Goal: Communication & Community: Participate in discussion

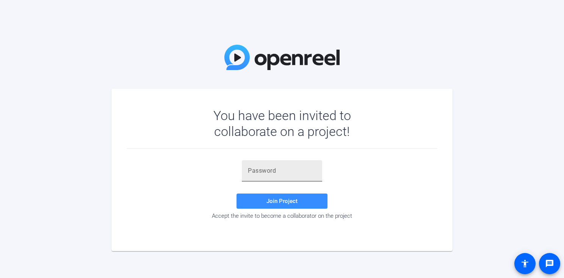
click at [270, 166] on div at bounding box center [282, 170] width 68 height 21
paste input "1l+O6p"
type input "1l+O6p"
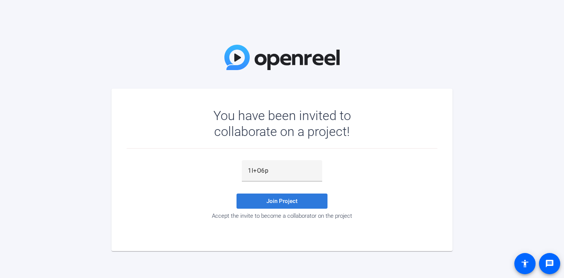
click at [296, 204] on span "Join Project" at bounding box center [282, 201] width 31 height 7
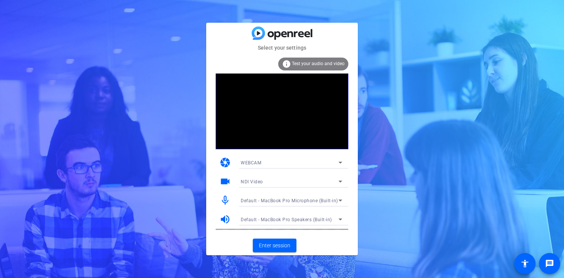
click at [276, 171] on div at bounding box center [292, 173] width 114 height 8
click at [274, 182] on div "NDI Video" at bounding box center [290, 181] width 98 height 9
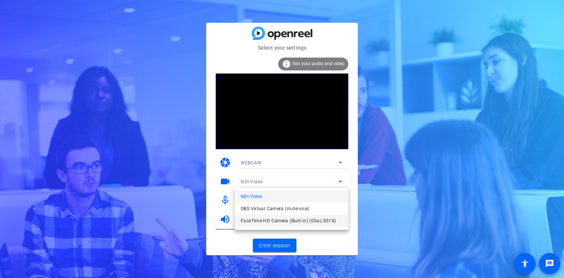
click at [276, 222] on span "FaceTime HD Camera (Built-in) (05ac:8514)" at bounding box center [288, 221] width 95 height 9
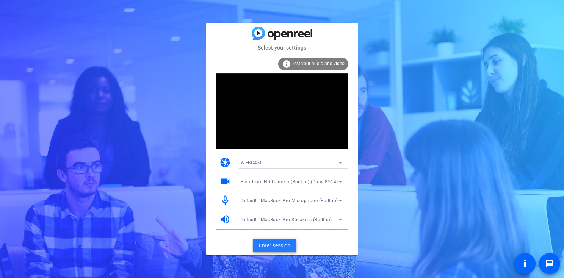
click at [281, 245] on span "Enter session" at bounding box center [274, 246] width 31 height 8
click at [266, 255] on mat-card-actions "Enter session" at bounding box center [282, 246] width 152 height 20
click at [286, 183] on div "NDI Video" at bounding box center [290, 181] width 98 height 9
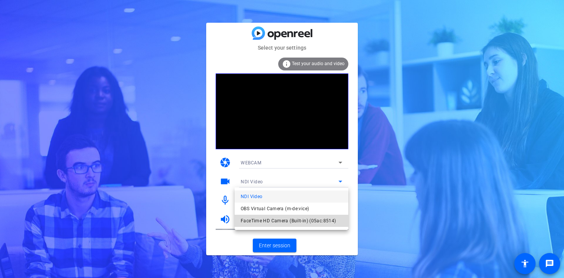
click at [272, 222] on span "FaceTime HD Camera (Built-in) (05ac:8514)" at bounding box center [288, 221] width 95 height 9
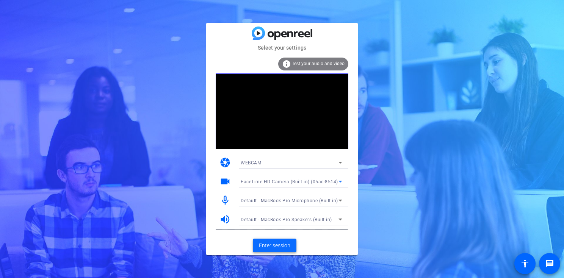
click at [280, 248] on span "Enter session" at bounding box center [274, 246] width 31 height 8
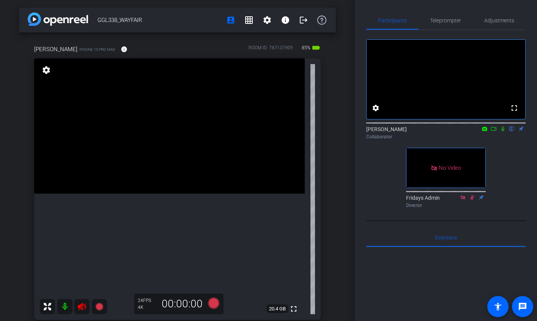
click at [502, 132] on icon at bounding box center [503, 128] width 6 height 5
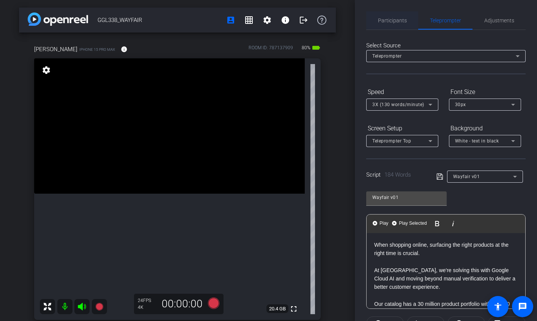
click at [396, 19] on span "Participants" at bounding box center [392, 20] width 29 height 5
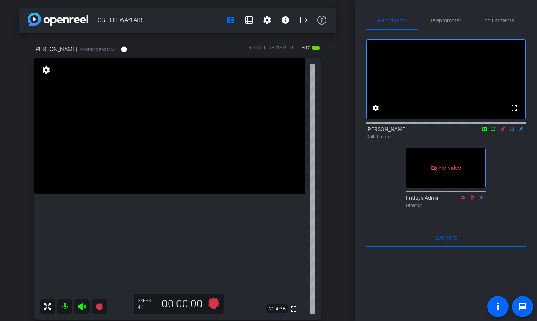
click at [504, 132] on icon at bounding box center [503, 128] width 6 height 5
click at [434, 24] on span "Teleprompter" at bounding box center [445, 20] width 31 height 18
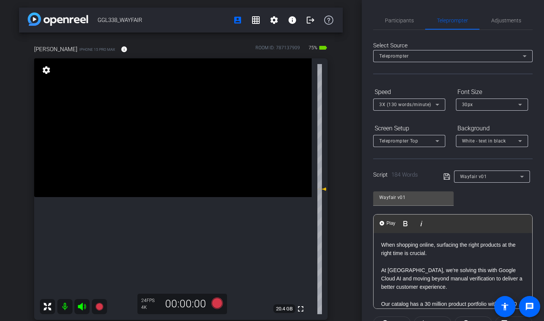
click at [426, 266] on p "At [GEOGRAPHIC_DATA], we're solving this with Google Cloud AI and moving beyond…" at bounding box center [452, 278] width 143 height 25
click at [486, 200] on div "Wayfair v01 Play Play from this location Play Selected Play and display the sel…" at bounding box center [452, 247] width 159 height 123
click at [498, 197] on div "Wayfair v01 Play Play from this location Play Selected Play and display the sel…" at bounding box center [452, 247] width 159 height 123
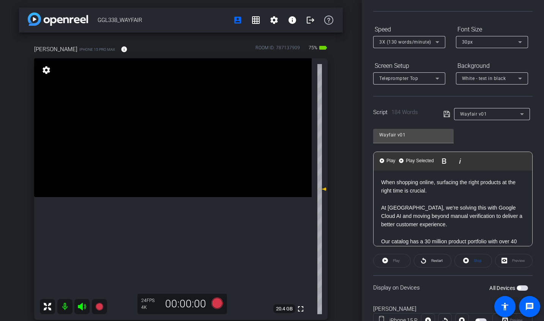
scroll to position [66, 0]
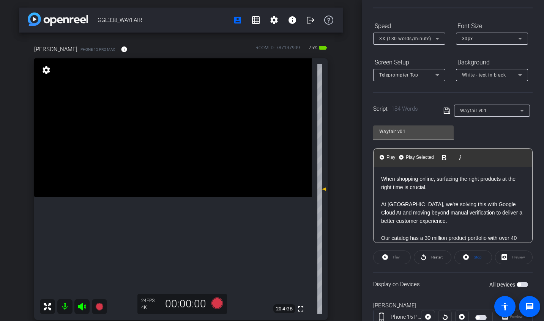
click at [475, 189] on p "When shopping online, surfacing the right products at the right time is crucial." at bounding box center [452, 183] width 143 height 17
click at [484, 116] on div "Wayfair v01" at bounding box center [492, 111] width 64 height 12
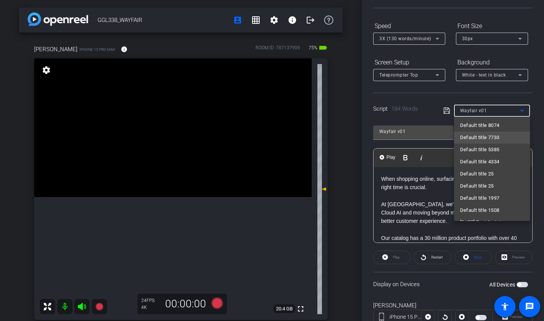
scroll to position [0, 0]
click at [488, 127] on span "Create new script" at bounding box center [480, 125] width 40 height 9
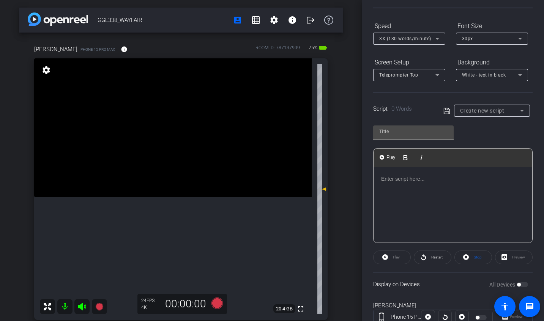
click at [417, 214] on div at bounding box center [452, 205] width 159 height 76
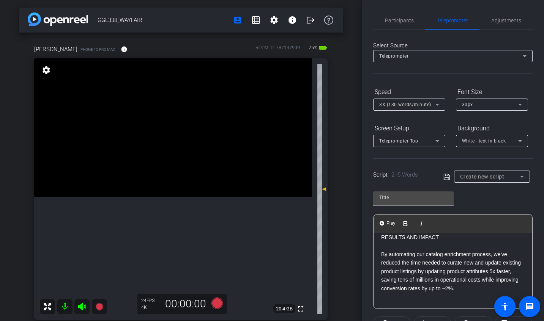
click at [405, 255] on p "By automating our catalog enrichment process, we've reduced the time needed to …" at bounding box center [452, 271] width 143 height 42
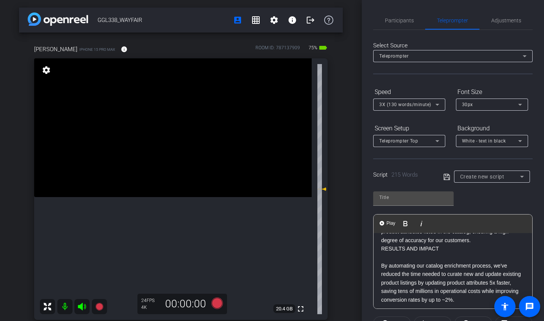
scroll to position [231, 0]
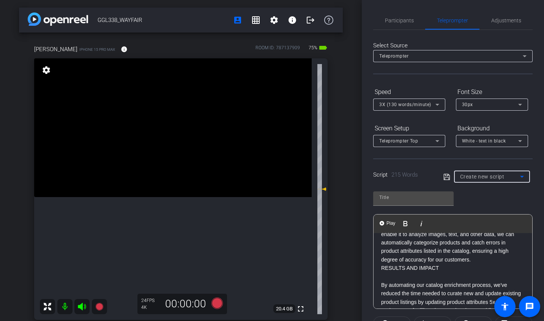
click at [478, 181] on div "Create new script" at bounding box center [490, 176] width 60 height 9
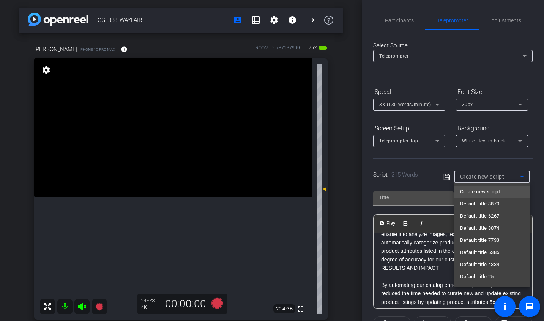
click at [401, 202] on div at bounding box center [272, 160] width 544 height 321
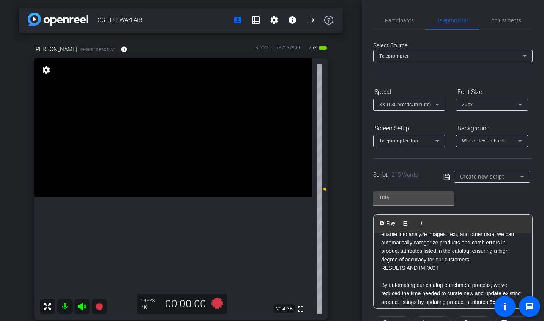
click at [401, 202] on input "text" at bounding box center [413, 197] width 68 height 9
type input "v2"
click at [449, 179] on icon at bounding box center [446, 177] width 7 height 9
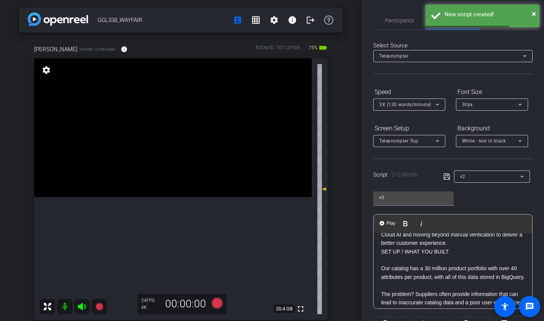
scroll to position [54, 0]
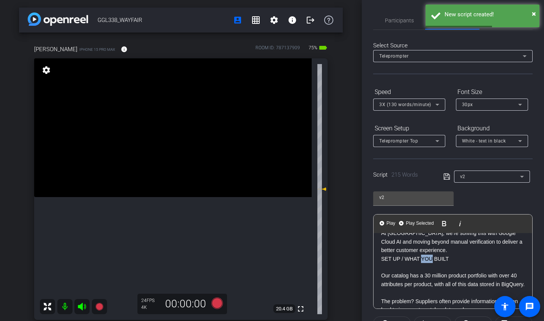
click at [427, 256] on p "SET UP / WHAT YOU BUILT" at bounding box center [452, 259] width 143 height 8
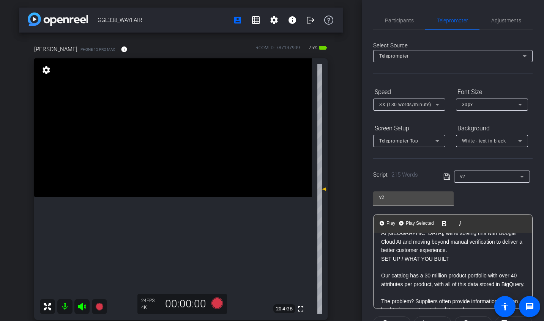
click at [436, 278] on p "Our catalog has a 30 million product portfolio with over 40 attributes per prod…" at bounding box center [452, 280] width 143 height 17
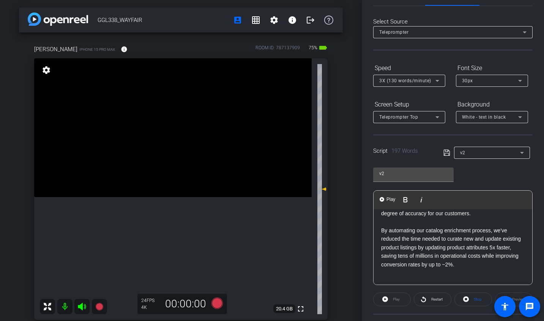
scroll to position [93, 0]
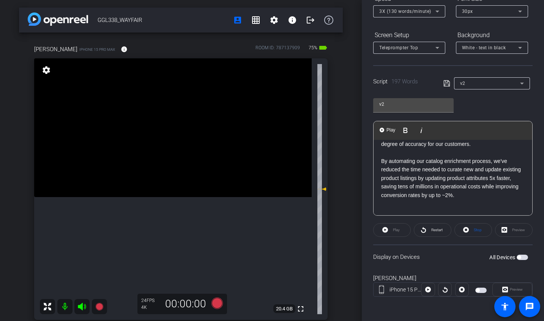
click at [405, 178] on p "By automating our catalog enrichment process, we've reduced the time needed to …" at bounding box center [452, 178] width 143 height 42
click at [447, 196] on p "By automating our catalog enrichment process, we've reduced the time needed to …" at bounding box center [452, 178] width 143 height 42
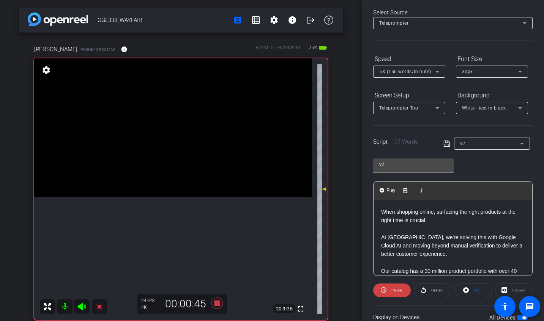
scroll to position [0, 0]
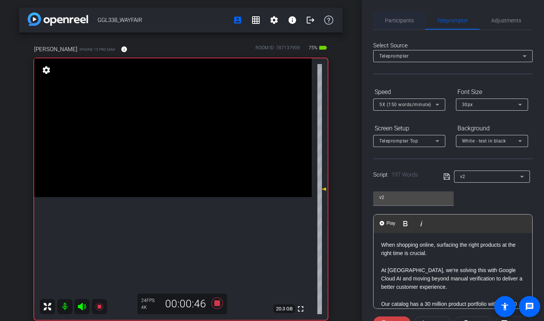
click at [398, 20] on span "Participants" at bounding box center [399, 20] width 29 height 5
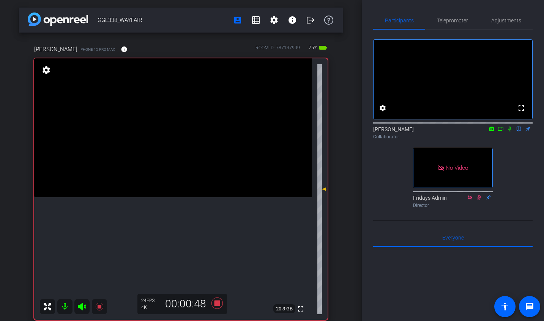
click at [510, 132] on icon at bounding box center [509, 128] width 6 height 5
click at [510, 132] on mat-icon at bounding box center [509, 129] width 9 height 7
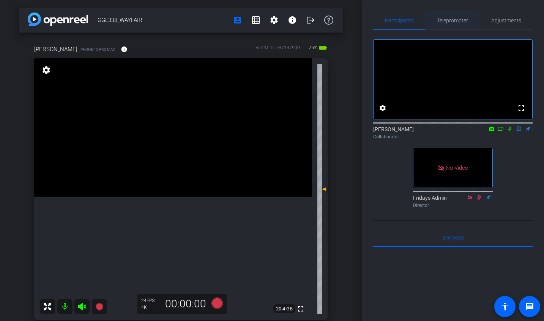
click at [439, 20] on span "Teleprompter" at bounding box center [452, 20] width 31 height 5
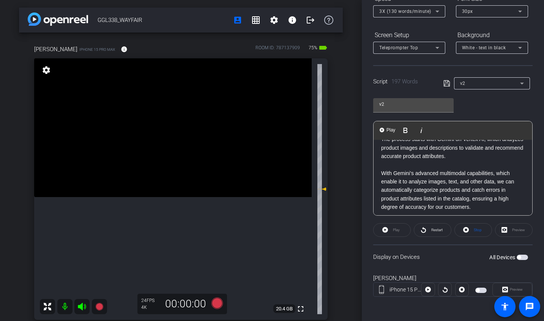
scroll to position [237, 0]
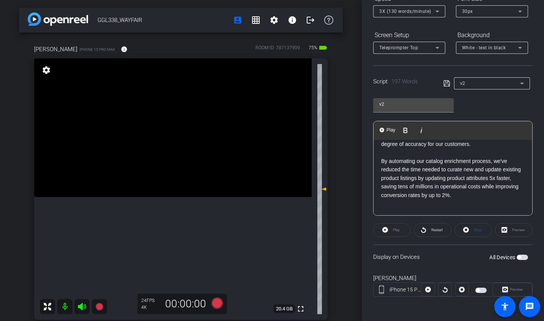
click at [436, 203] on p at bounding box center [452, 204] width 143 height 8
click at [438, 198] on p "By automating our catalog enrichment process, we've reduced the time needed to …" at bounding box center [452, 178] width 143 height 42
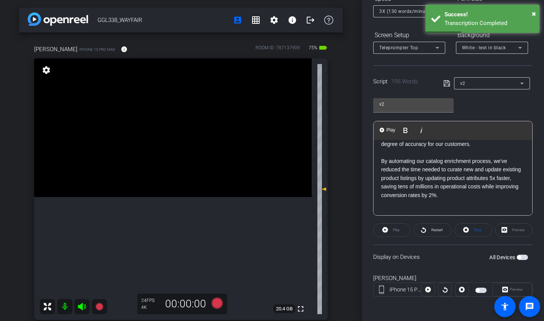
click at [459, 188] on p "By automating our catalog enrichment process, we've reduced the time needed to …" at bounding box center [452, 178] width 143 height 42
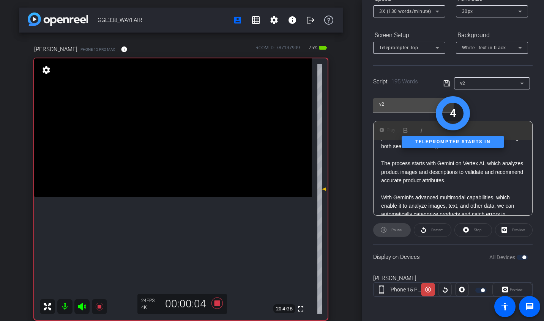
scroll to position [0, 0]
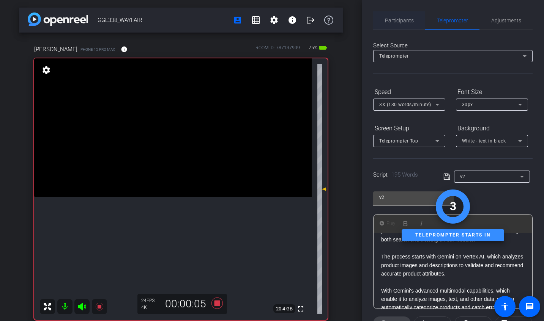
click at [394, 19] on span "Participants" at bounding box center [399, 20] width 29 height 5
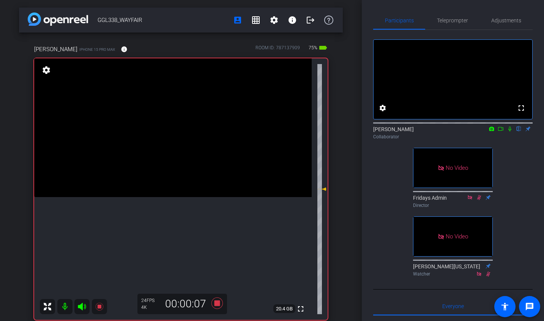
click at [510, 132] on icon at bounding box center [509, 129] width 3 height 5
click at [511, 132] on icon at bounding box center [509, 128] width 6 height 5
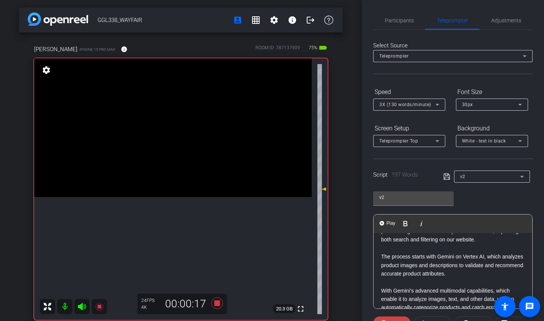
click at [397, 30] on div "Participants Teleprompter Adjustments" at bounding box center [452, 20] width 159 height 19
click at [397, 26] on span "Participants" at bounding box center [399, 20] width 29 height 18
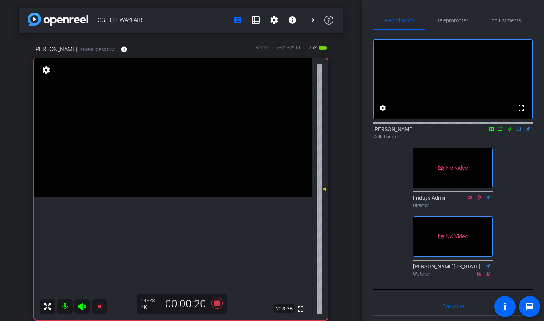
click at [508, 132] on icon at bounding box center [509, 128] width 6 height 5
click at [453, 26] on span "Teleprompter" at bounding box center [452, 20] width 31 height 18
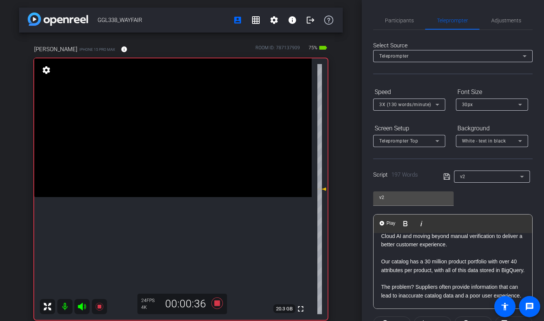
scroll to position [42, 0]
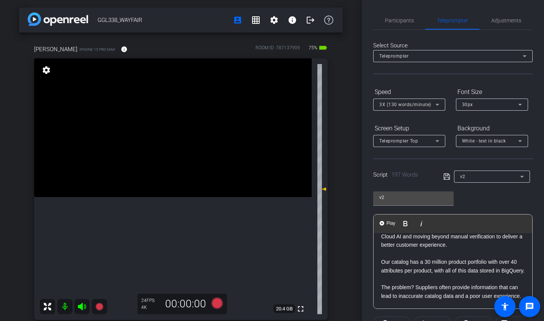
click at [427, 261] on p "Our catalog has a 30 million product portfolio with over 40 attributes per prod…" at bounding box center [452, 266] width 143 height 17
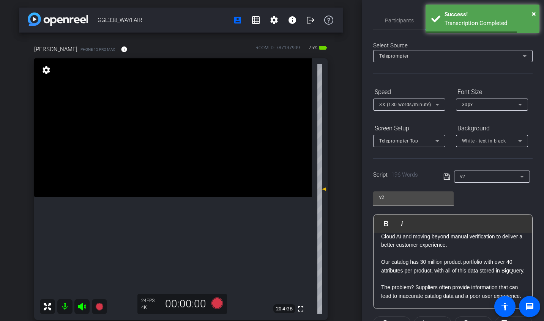
click at [472, 268] on p "Our catalog has 30 million product portfolio with over 40 attributes per produc…" at bounding box center [452, 266] width 143 height 17
click at [471, 262] on p "Our catalog has 30 million product portfolio with over 40 attributes per produc…" at bounding box center [452, 266] width 143 height 17
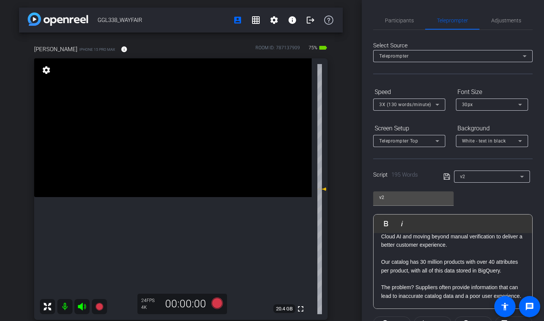
click at [462, 253] on p at bounding box center [452, 254] width 143 height 8
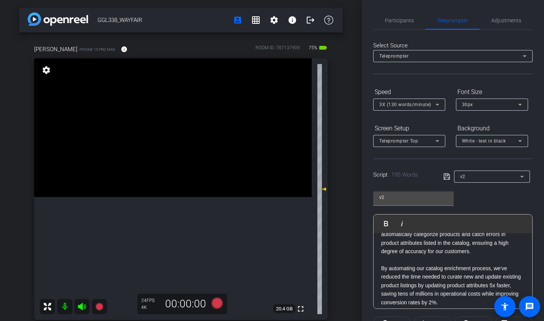
scroll to position [215, 0]
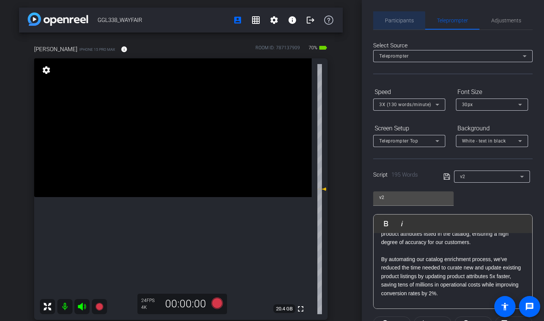
click at [389, 25] on span "Participants" at bounding box center [399, 20] width 29 height 18
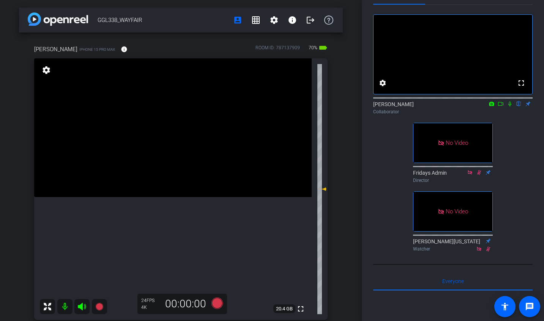
scroll to position [0, 0]
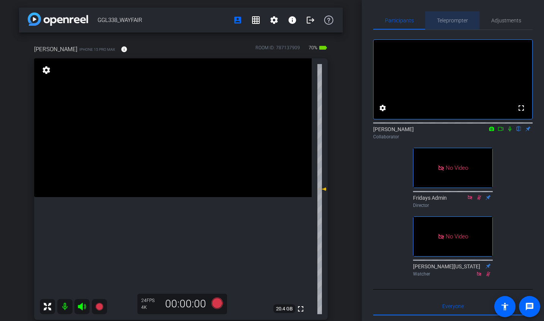
click at [445, 25] on span "Teleprompter" at bounding box center [452, 20] width 31 height 18
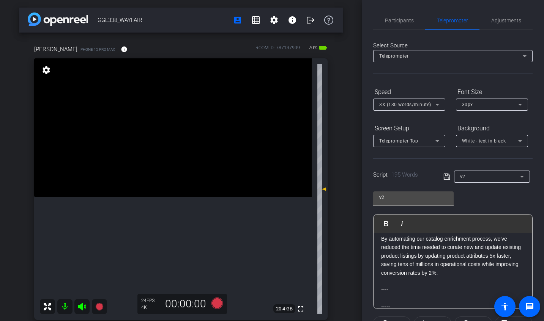
scroll to position [236, 0]
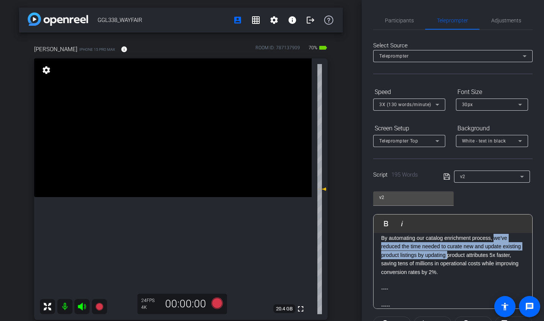
drag, startPoint x: 495, startPoint y: 247, endPoint x: 449, endPoint y: 267, distance: 50.5
click at [449, 267] on p "By automating our catalog enrichment process, we've reduced the time needed to …" at bounding box center [452, 255] width 143 height 42
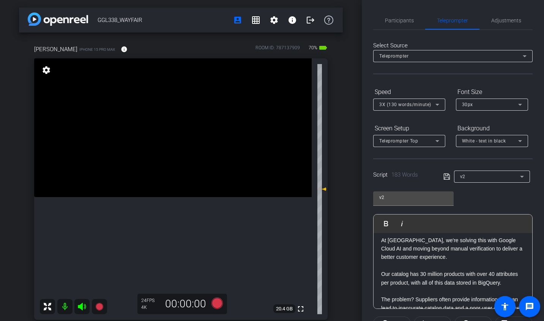
scroll to position [0, 0]
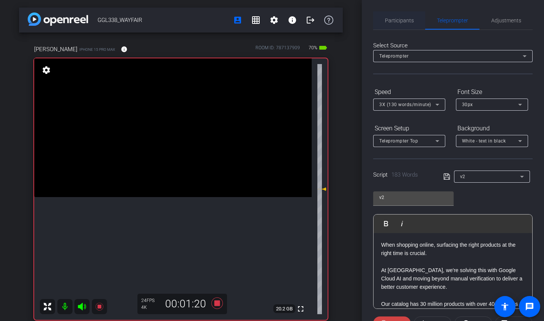
click at [402, 22] on span "Participants" at bounding box center [399, 20] width 29 height 5
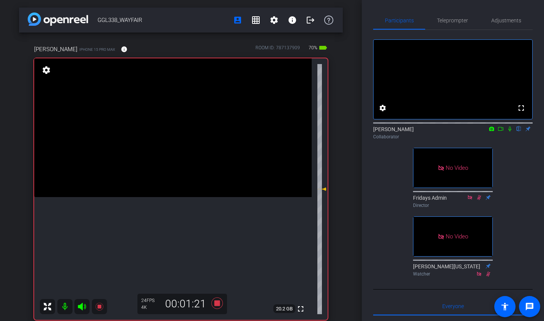
click at [511, 132] on icon at bounding box center [509, 128] width 6 height 5
click at [506, 132] on mat-icon at bounding box center [509, 129] width 9 height 7
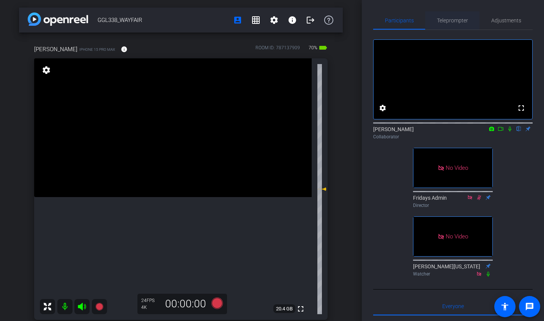
click at [457, 18] on span "Teleprompter" at bounding box center [452, 20] width 31 height 5
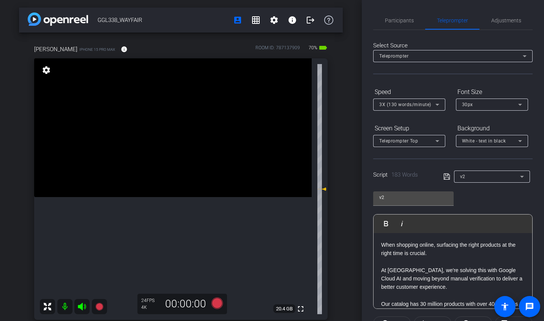
click at [496, 270] on p "At [GEOGRAPHIC_DATA], we're solving this with Google Cloud AI and moving beyond…" at bounding box center [452, 278] width 143 height 25
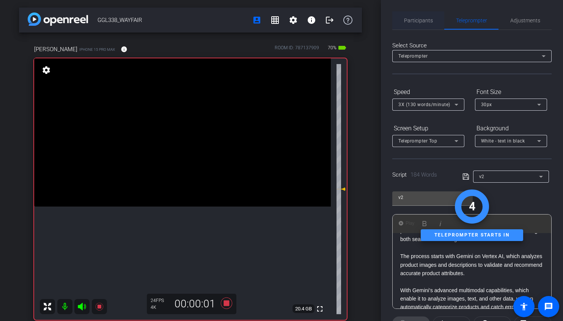
click at [418, 23] on span "Participants" at bounding box center [418, 20] width 29 height 5
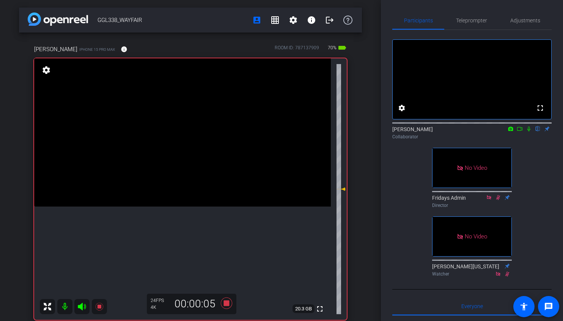
click at [530, 132] on icon at bounding box center [529, 128] width 6 height 5
click at [520, 132] on icon at bounding box center [520, 128] width 6 height 5
click at [537, 132] on icon at bounding box center [538, 129] width 4 height 5
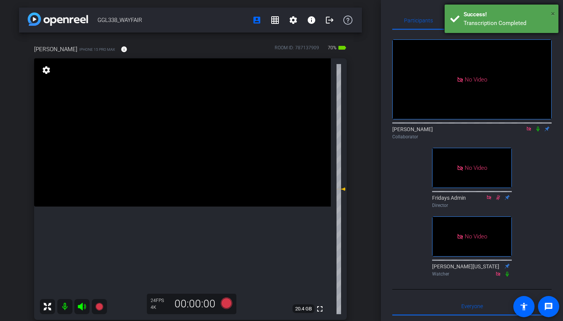
click at [553, 15] on span "×" at bounding box center [553, 13] width 4 height 9
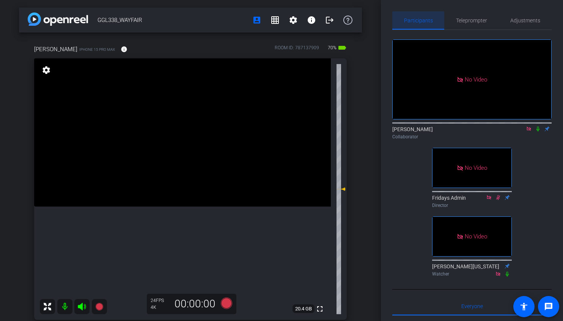
click at [441, 25] on div "Participants" at bounding box center [418, 20] width 52 height 18
click at [474, 22] on span "Teleprompter" at bounding box center [471, 20] width 31 height 5
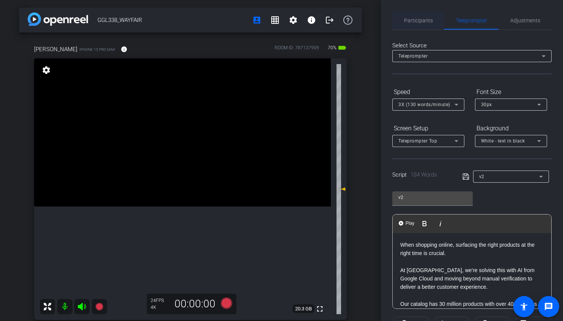
click at [424, 20] on span "Participants" at bounding box center [418, 20] width 29 height 5
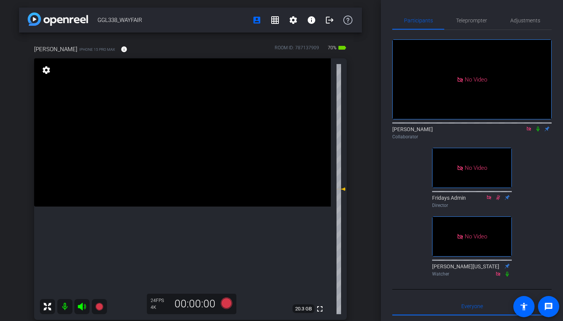
click at [539, 126] on icon at bounding box center [538, 128] width 6 height 5
click at [479, 27] on span "Teleprompter" at bounding box center [471, 20] width 31 height 18
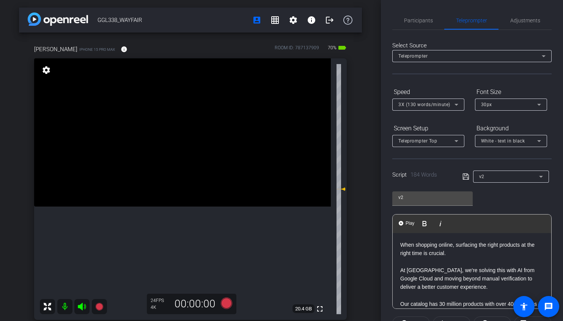
click at [420, 30] on div "Select Source Teleprompter Speed 3X (130 words/minute) Font Size 30px Screen Se…" at bounding box center [471, 216] width 159 height 373
click at [420, 28] on span "Participants" at bounding box center [418, 20] width 29 height 18
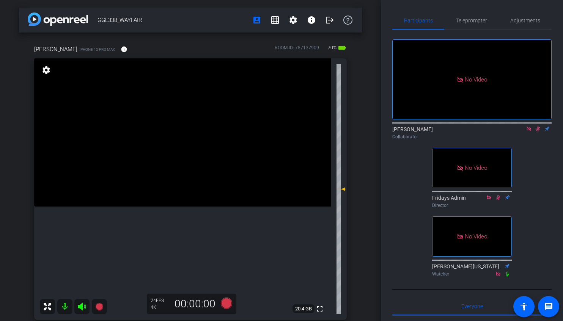
click at [529, 127] on icon at bounding box center [528, 129] width 4 height 4
click at [528, 132] on icon at bounding box center [529, 128] width 6 height 5
click at [472, 22] on span "Teleprompter" at bounding box center [471, 20] width 31 height 5
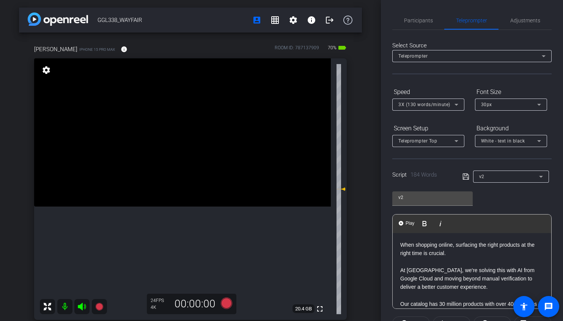
click at [442, 278] on p "At [GEOGRAPHIC_DATA], we're solving this with AI from Google Cloud and moving b…" at bounding box center [471, 278] width 143 height 25
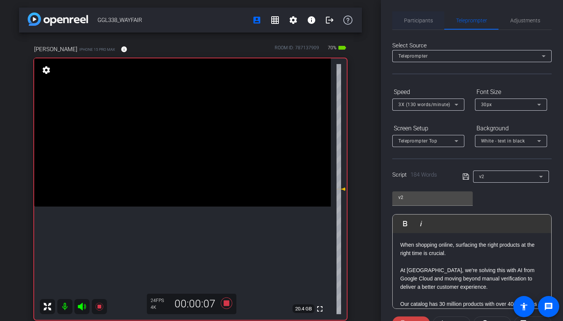
click at [417, 14] on span "Participants" at bounding box center [418, 20] width 29 height 18
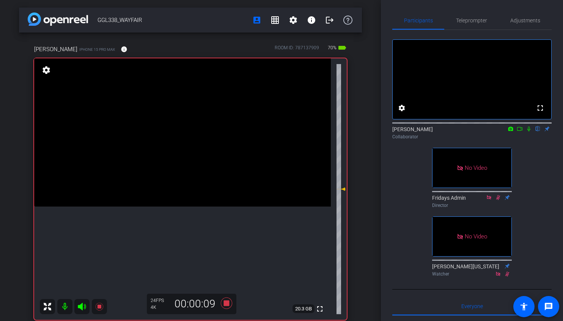
click at [530, 132] on icon at bounding box center [529, 128] width 6 height 5
click at [526, 140] on div "[PERSON_NAME] flip Collaborator" at bounding box center [471, 133] width 159 height 15
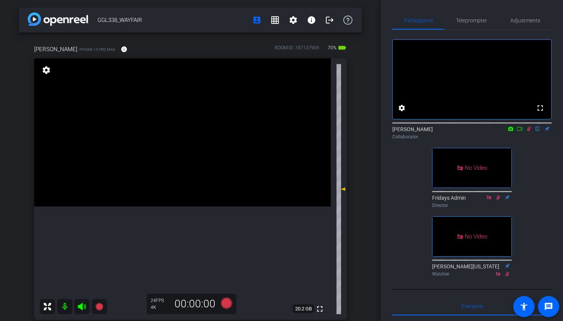
click at [528, 132] on mat-icon at bounding box center [528, 129] width 9 height 7
click at [464, 25] on span "Teleprompter" at bounding box center [471, 20] width 31 height 18
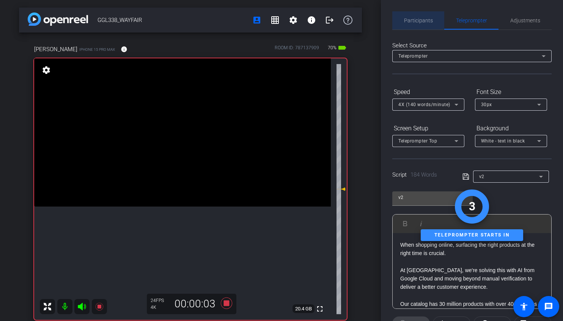
click at [422, 26] on span "Participants" at bounding box center [418, 20] width 29 height 18
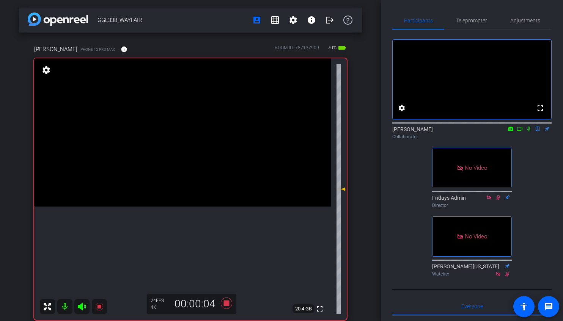
click at [530, 132] on icon at bounding box center [529, 128] width 6 height 5
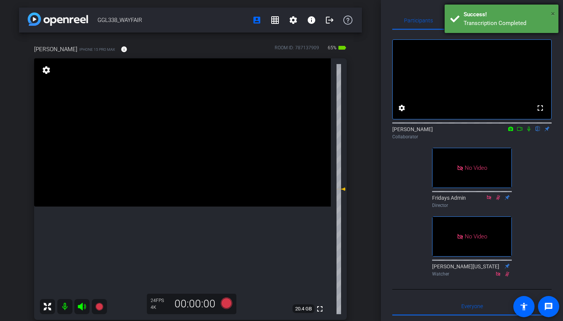
click at [553, 12] on span "×" at bounding box center [553, 13] width 4 height 9
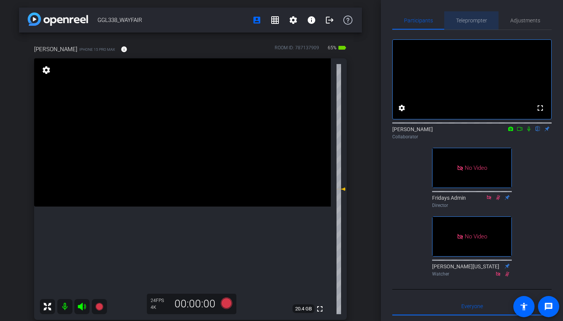
click at [476, 19] on span "Teleprompter" at bounding box center [471, 20] width 31 height 5
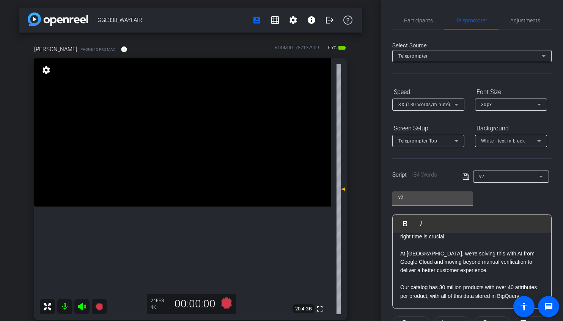
scroll to position [20, 0]
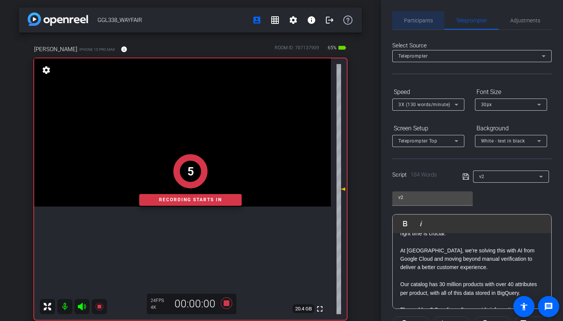
click at [418, 24] on span "Participants" at bounding box center [418, 20] width 29 height 18
click at [420, 17] on span "Participants" at bounding box center [418, 20] width 29 height 18
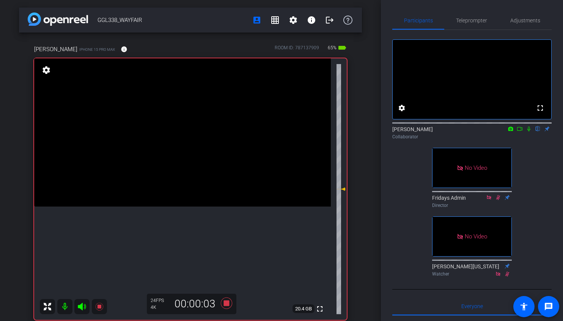
click at [528, 132] on icon at bounding box center [528, 129] width 3 height 5
click at [474, 19] on span "Teleprompter" at bounding box center [471, 20] width 31 height 5
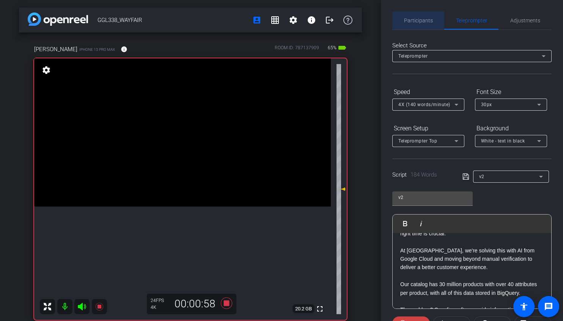
click at [420, 23] on span "Participants" at bounding box center [418, 20] width 29 height 5
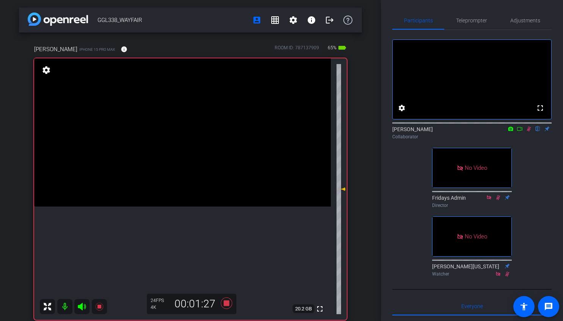
click at [529, 132] on icon at bounding box center [529, 128] width 6 height 5
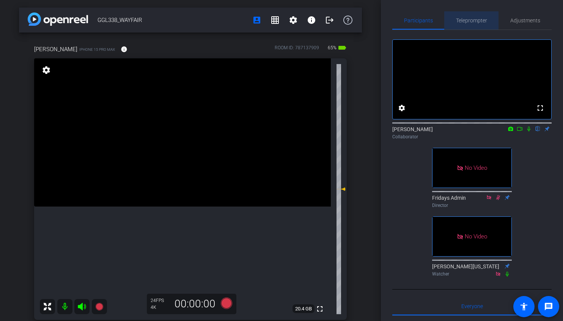
click at [462, 24] on span "Teleprompter" at bounding box center [471, 20] width 31 height 18
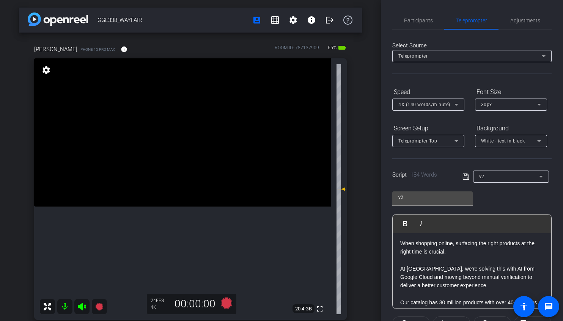
scroll to position [0, 0]
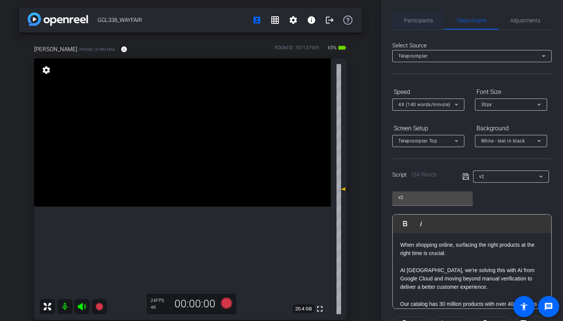
click at [415, 20] on span "Participants" at bounding box center [418, 20] width 29 height 5
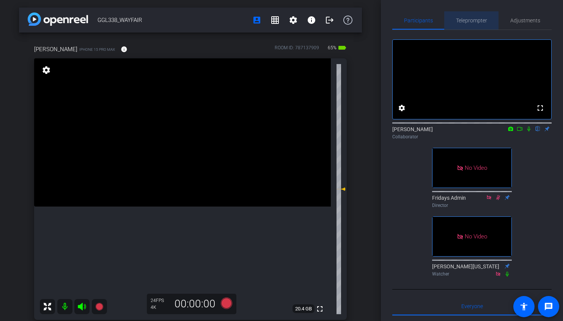
click at [453, 23] on div "Teleprompter" at bounding box center [471, 20] width 54 height 18
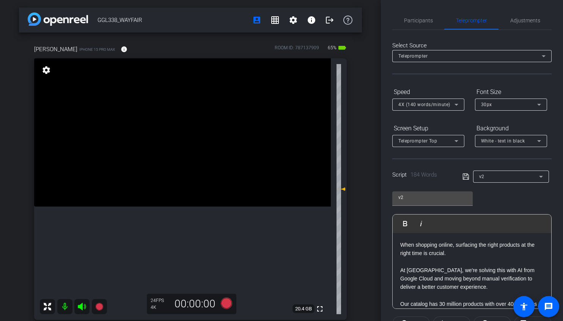
click at [496, 278] on p "At [GEOGRAPHIC_DATA], we're solving this with AI from Google Cloud and moving b…" at bounding box center [471, 278] width 143 height 25
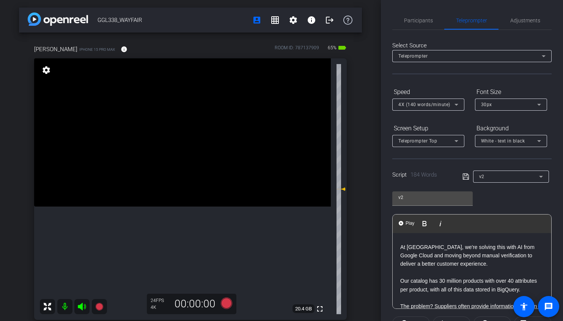
scroll to position [53, 0]
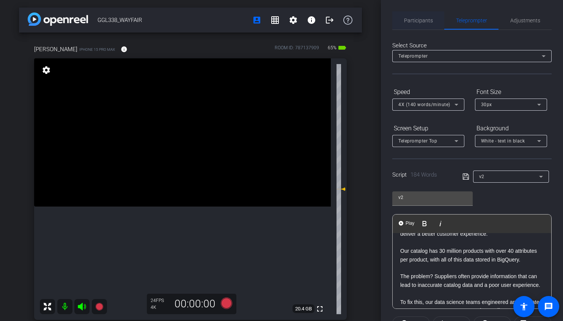
click at [425, 24] on span "Participants" at bounding box center [418, 20] width 29 height 18
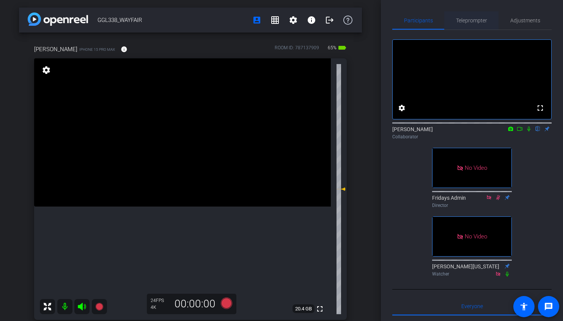
click at [463, 24] on span "Teleprompter" at bounding box center [471, 20] width 31 height 18
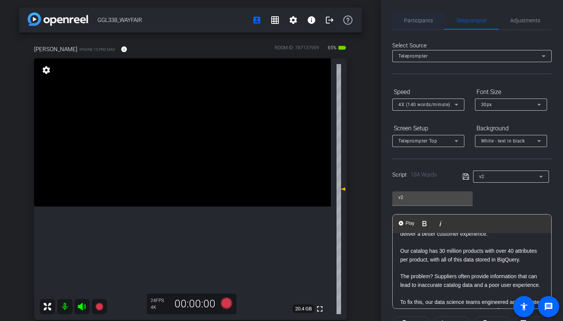
click at [423, 21] on span "Participants" at bounding box center [418, 20] width 29 height 5
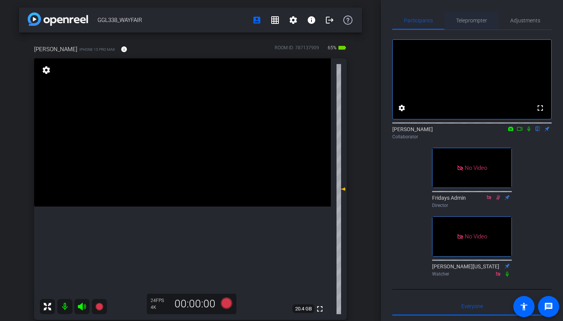
click at [478, 16] on span "Teleprompter" at bounding box center [471, 20] width 31 height 18
